Goal: Obtain resource: Obtain resource

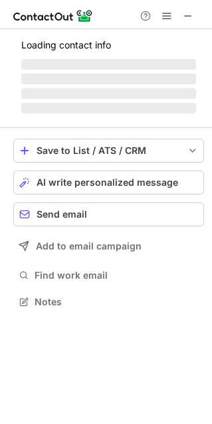
scroll to position [321, 212]
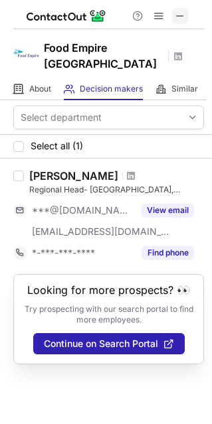
click at [180, 15] on span at bounding box center [179, 16] width 11 height 11
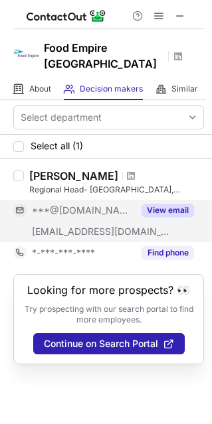
click at [182, 212] on button "View email" at bounding box center [167, 210] width 52 height 13
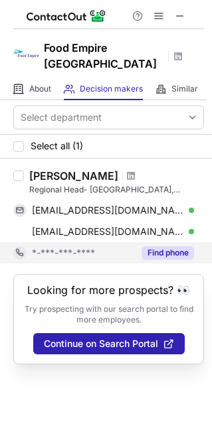
click at [165, 251] on button "Find phone" at bounding box center [167, 252] width 52 height 13
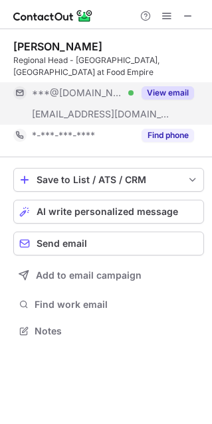
click at [182, 91] on button "View email" at bounding box center [167, 92] width 52 height 13
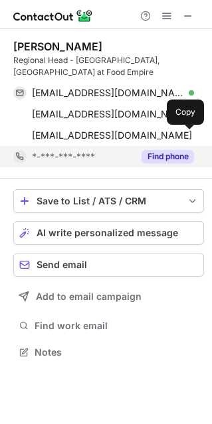
scroll to position [342, 212]
click at [172, 157] on button "Find phone" at bounding box center [167, 156] width 52 height 13
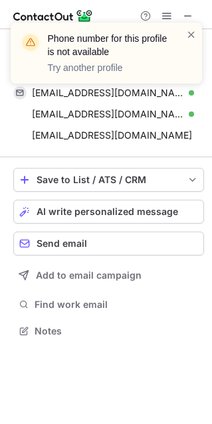
scroll to position [321, 212]
click at [194, 33] on span at bounding box center [191, 34] width 11 height 13
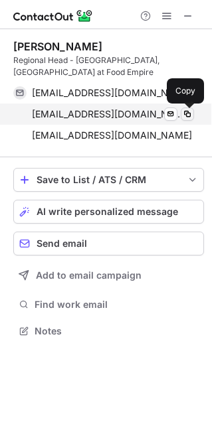
click at [188, 112] on span at bounding box center [187, 114] width 11 height 11
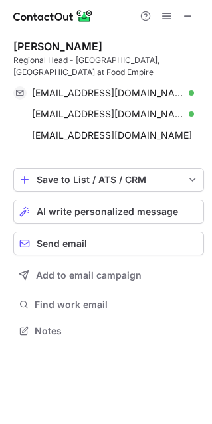
drag, startPoint x: 189, startPoint y: 13, endPoint x: 102, endPoint y: 12, distance: 86.9
click at [188, 12] on span at bounding box center [187, 16] width 11 height 11
